Goal: Obtain resource: Obtain resource

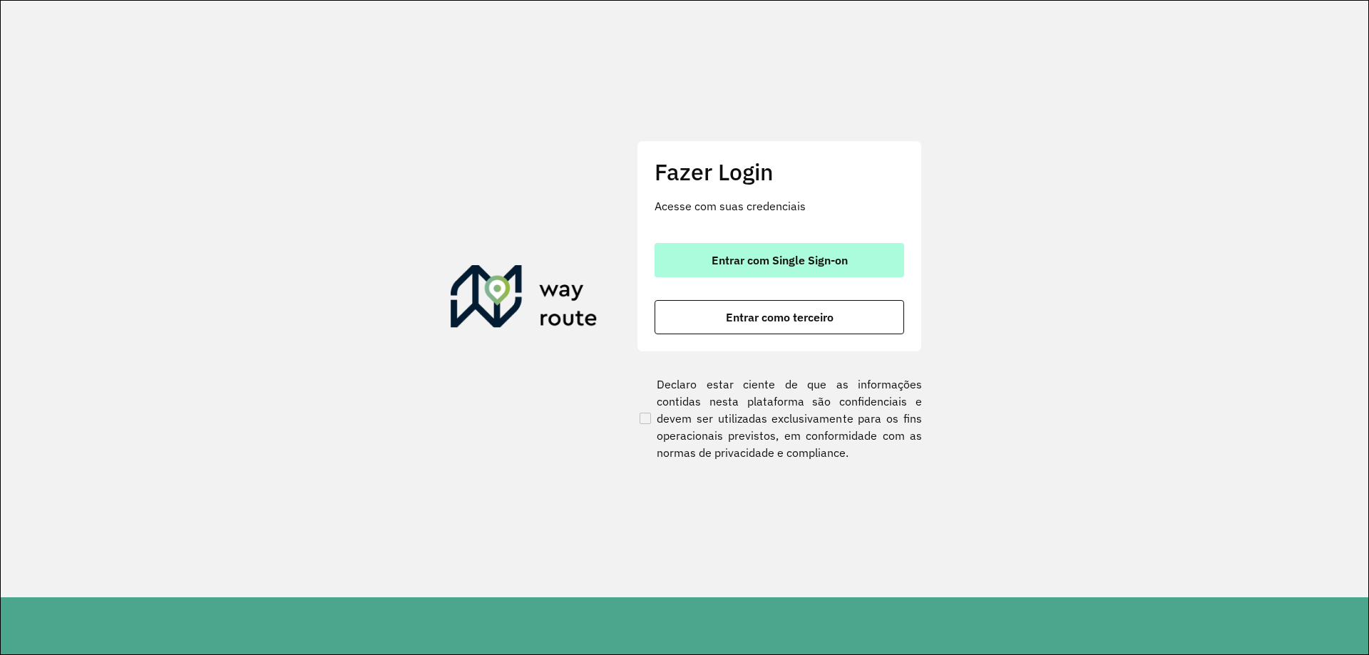
click at [764, 254] on span "Entrar com Single Sign-on" at bounding box center [779, 259] width 136 height 11
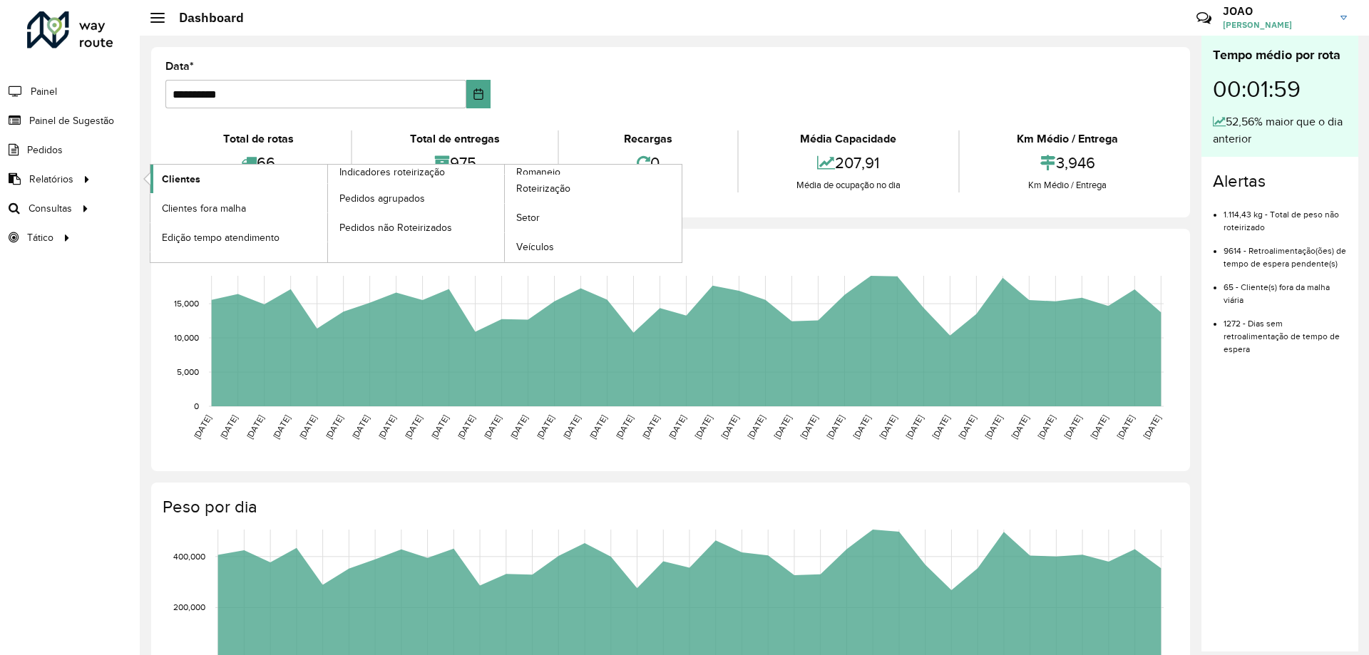
click at [163, 178] on span "Clientes" at bounding box center [181, 179] width 38 height 15
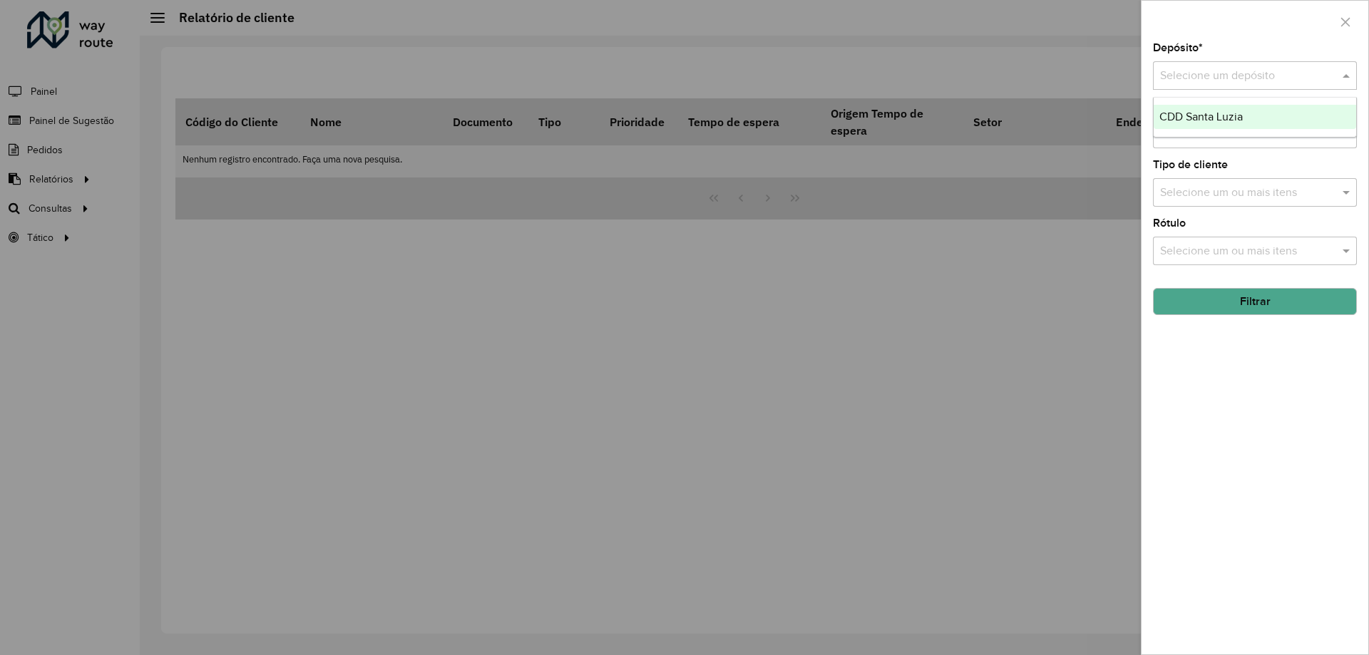
click at [1277, 73] on input "text" at bounding box center [1240, 76] width 161 height 17
click at [1228, 127] on div "CDD Santa Luzia" at bounding box center [1254, 117] width 202 height 24
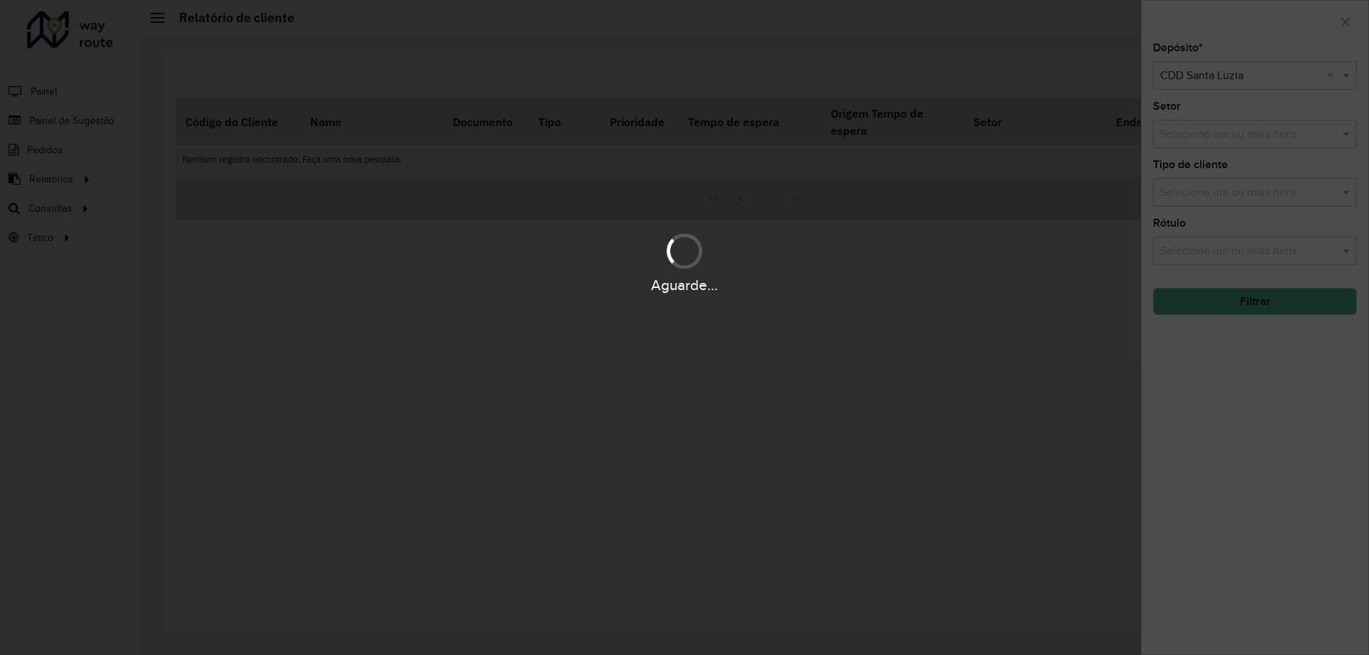
click at [1241, 495] on div "Aguarde..." at bounding box center [684, 327] width 1369 height 655
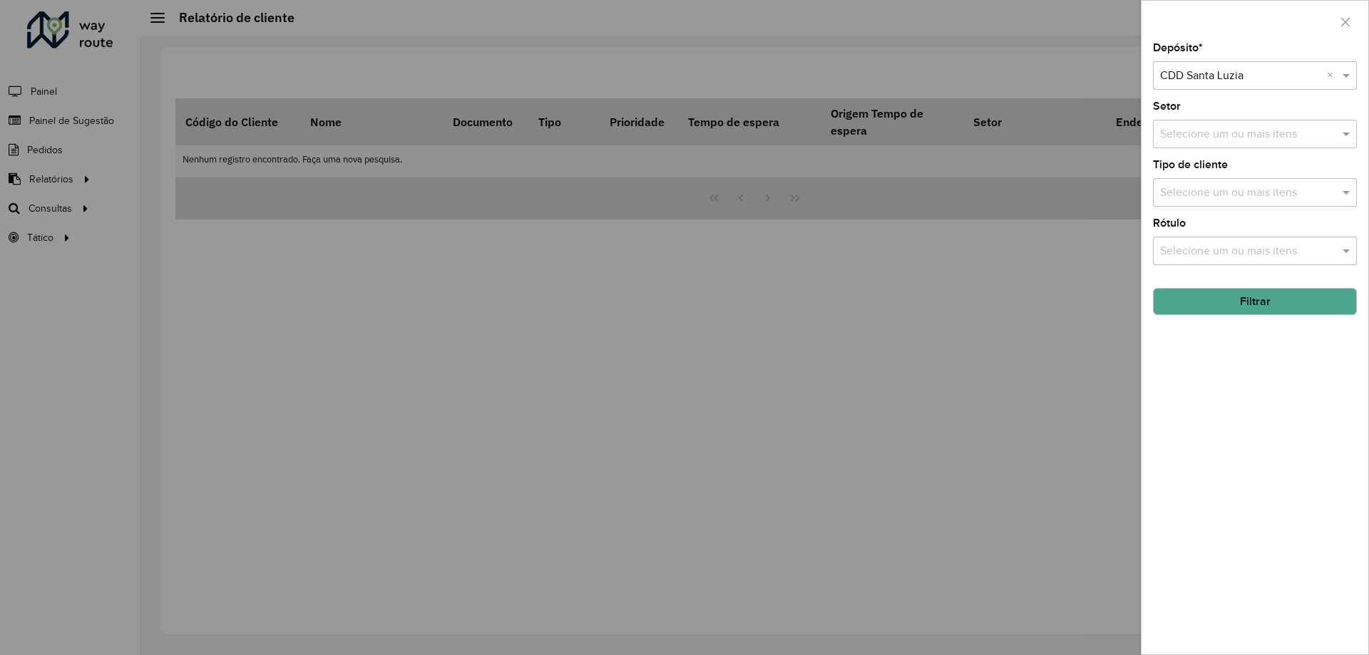
drag, startPoint x: 1272, startPoint y: 366, endPoint x: 1322, endPoint y: 279, distance: 99.9
click at [1275, 366] on div "Depósito * Selecione um depósito × CDD Santa Luzia × Setor Selecione um ou mais…" at bounding box center [1254, 349] width 227 height 612
click at [1308, 299] on button "Filtrar" at bounding box center [1255, 301] width 204 height 27
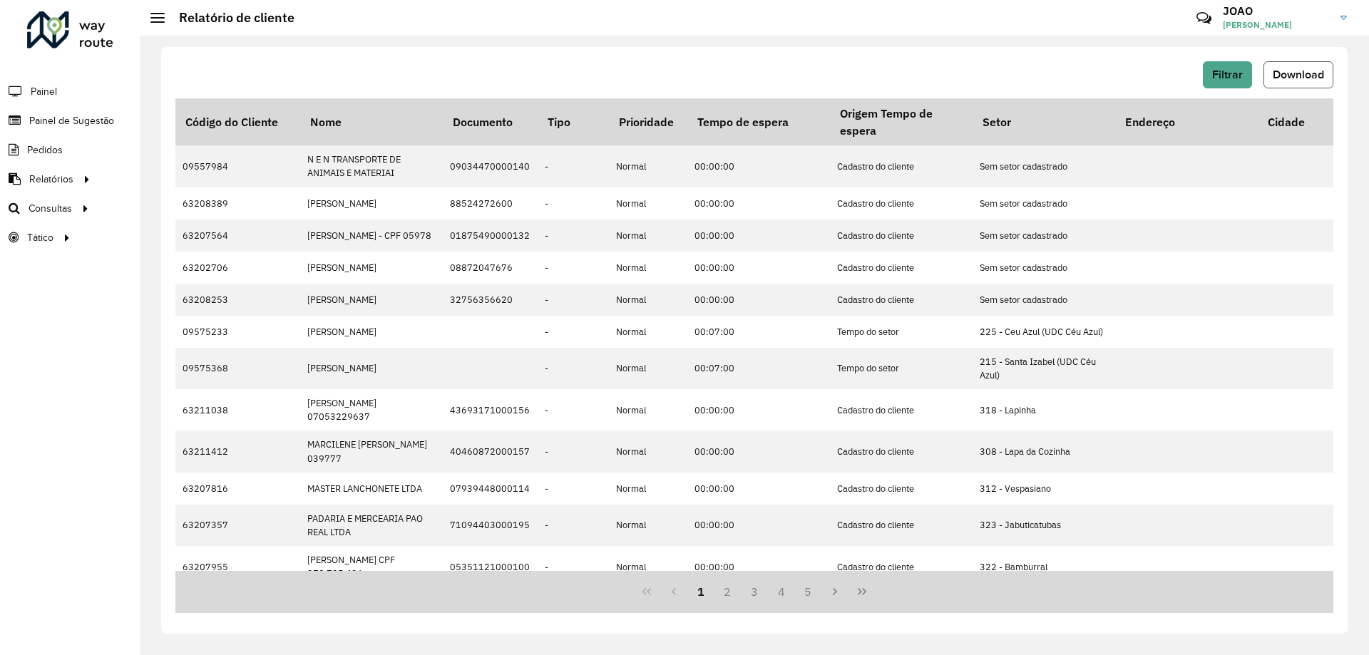
click at [1300, 80] on span "Download" at bounding box center [1297, 74] width 51 height 12
